Goal: Transaction & Acquisition: Purchase product/service

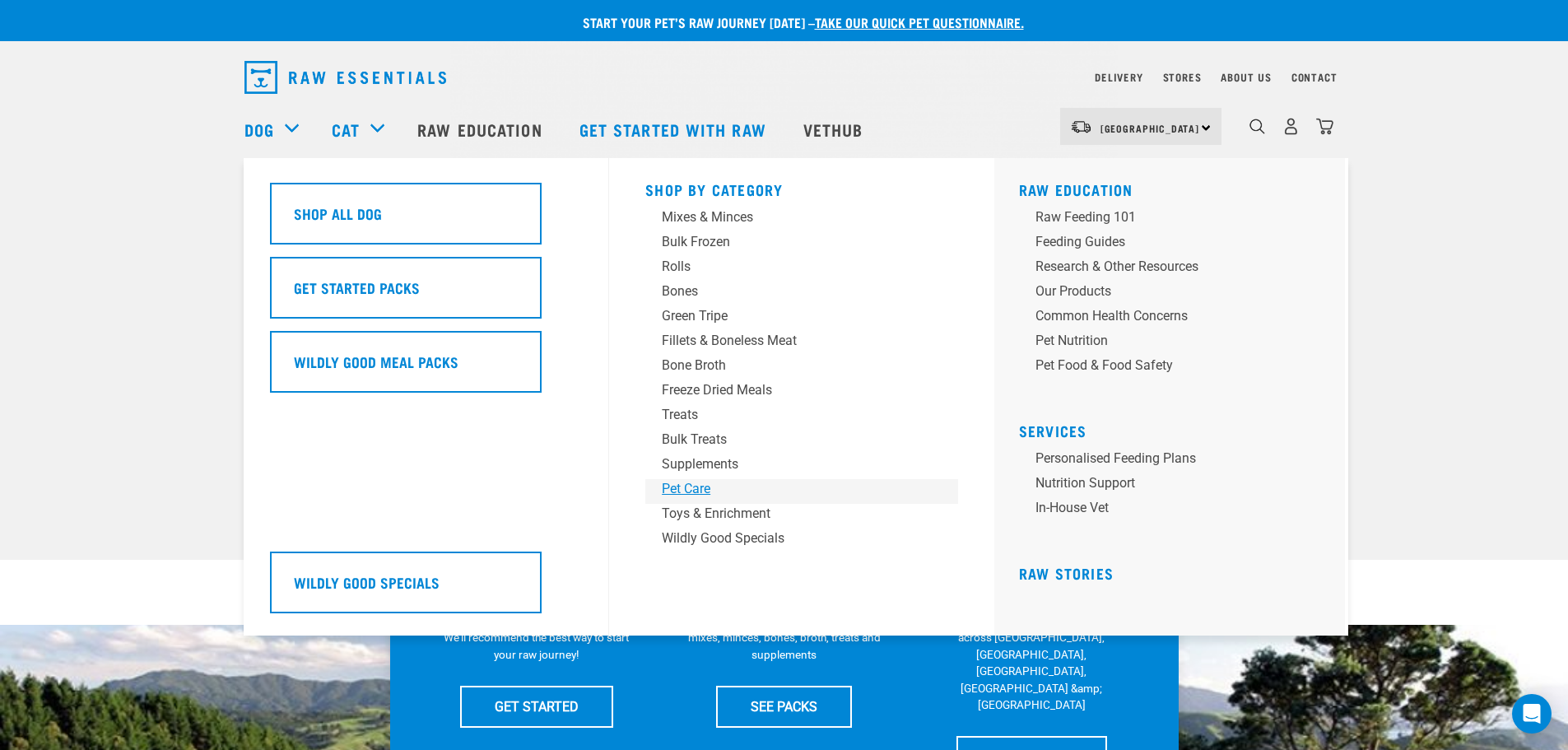
click at [672, 483] on div "Pet Care" at bounding box center [791, 489] width 257 height 20
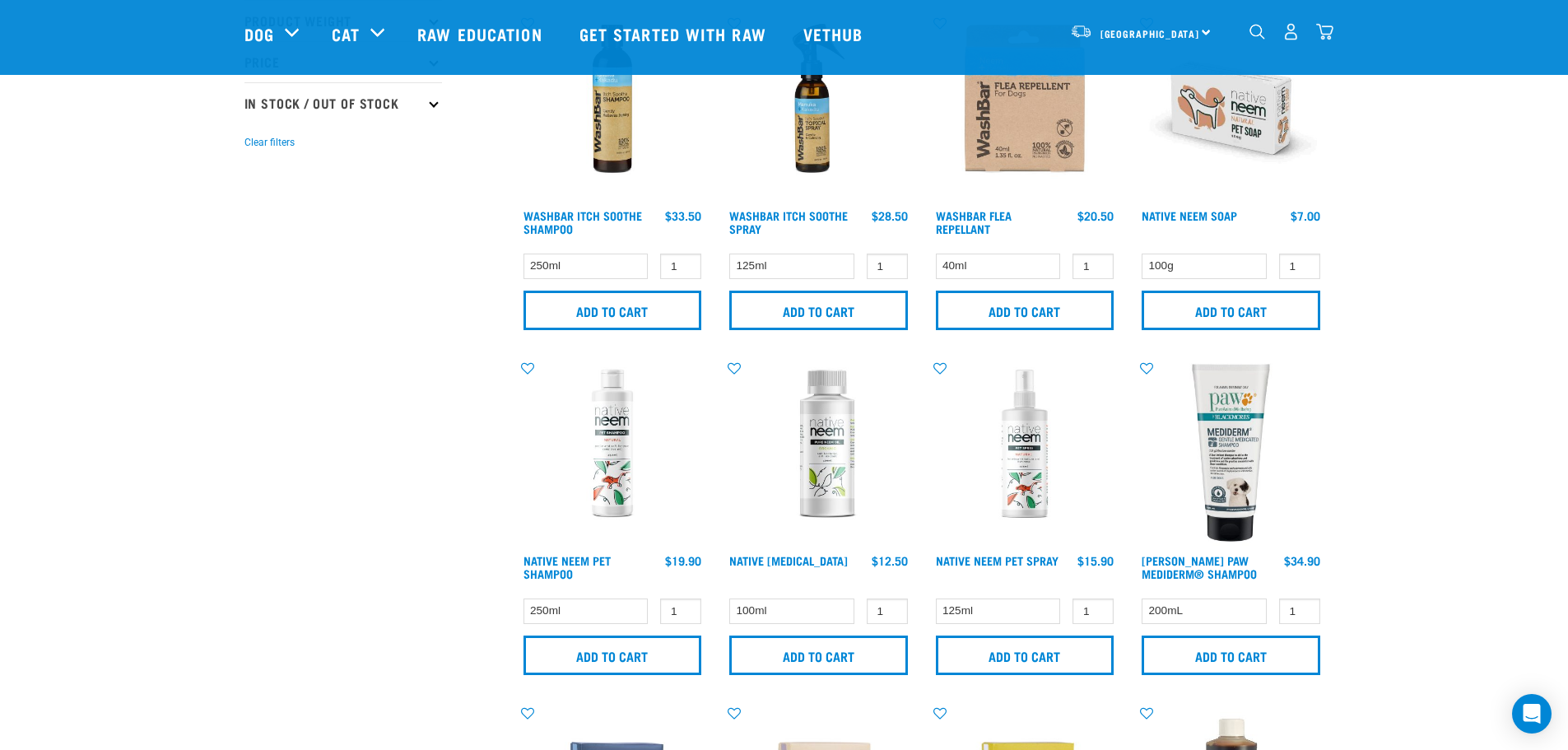
scroll to position [576, 0]
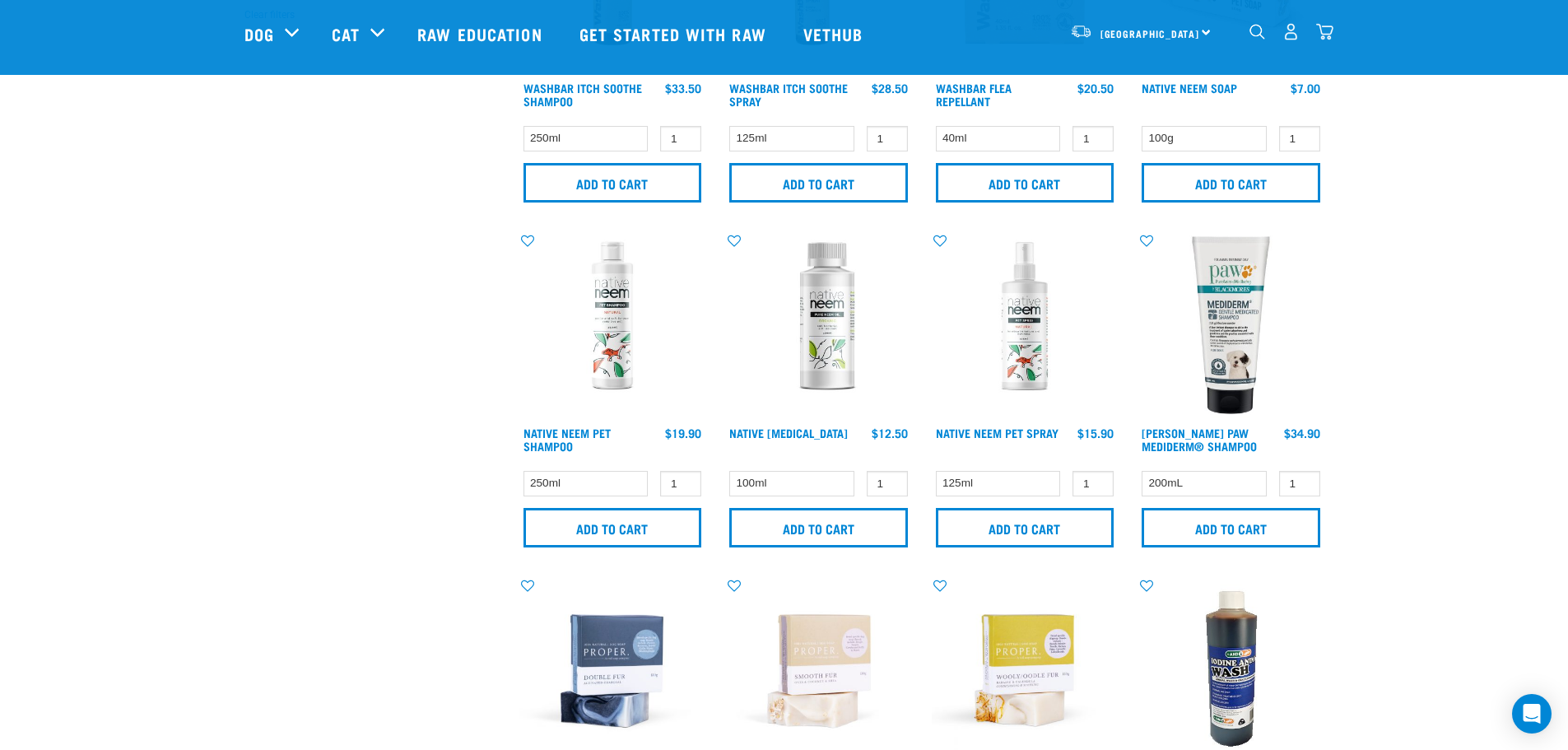
click at [1047, 339] on img at bounding box center [1025, 326] width 187 height 187
